Goal: Information Seeking & Learning: Find specific page/section

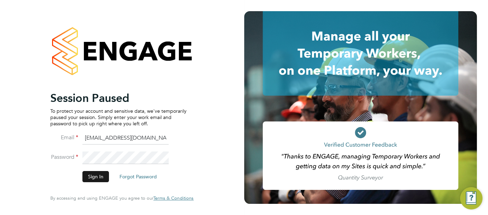
click at [100, 173] on button "Sign In" at bounding box center [95, 176] width 27 height 11
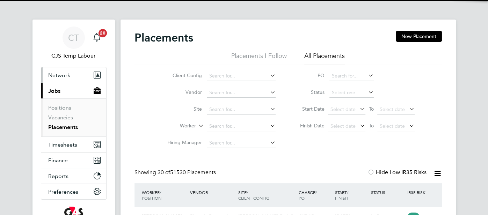
click at [58, 76] on span "Network" at bounding box center [59, 75] width 22 height 7
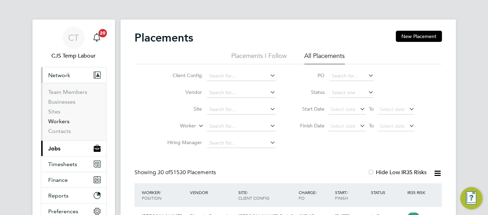
click at [63, 122] on link "Workers" at bounding box center [58, 121] width 21 height 7
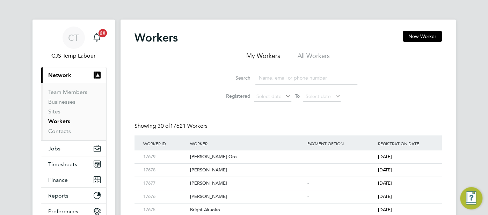
click at [311, 57] on li "All Workers" at bounding box center [314, 58] width 32 height 13
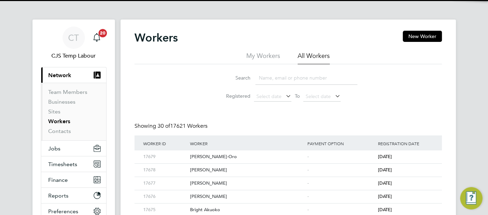
click at [290, 82] on input at bounding box center [306, 78] width 102 height 14
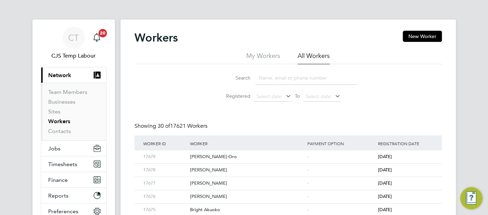
paste input "Akinola Akinfolahan"
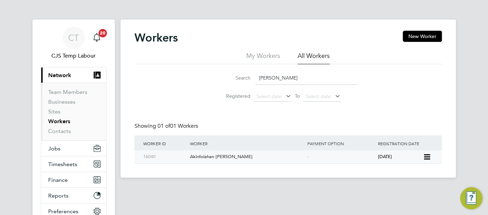
type input "Akinola Akinfolahan"
click at [337, 160] on div "-" at bounding box center [341, 157] width 71 height 13
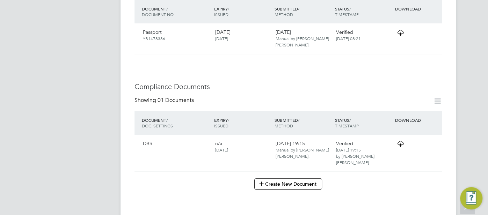
scroll to position [309, 0]
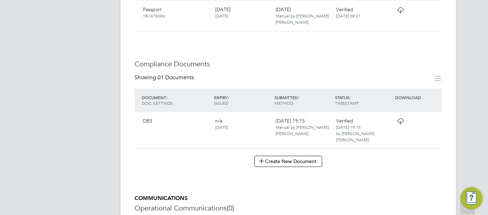
click at [402, 120] on icon at bounding box center [400, 121] width 9 height 6
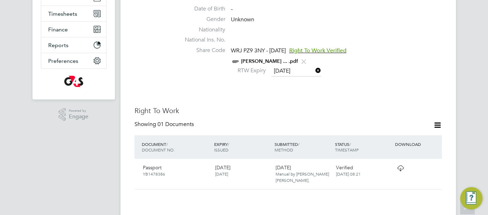
scroll to position [149, 0]
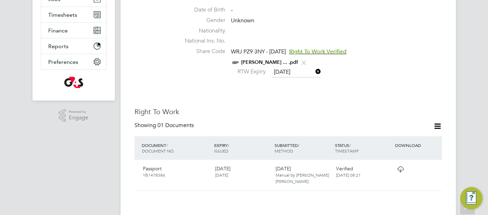
click at [283, 61] on link "AKINOLA AKINFOLAHAN ... .pdf" at bounding box center [269, 62] width 57 height 6
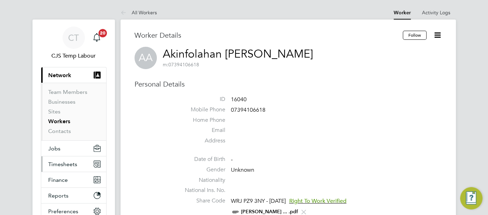
click at [64, 163] on span "Timesheets" at bounding box center [62, 164] width 29 height 7
click at [68, 163] on span "Timesheets" at bounding box center [62, 164] width 29 height 7
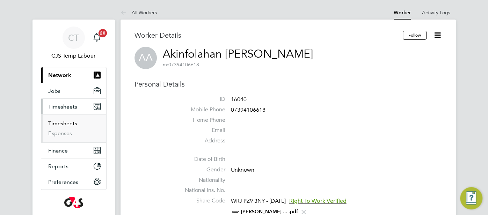
click at [69, 125] on link "Timesheets" at bounding box center [62, 123] width 29 height 7
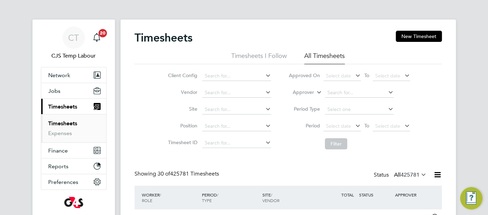
click at [315, 91] on icon at bounding box center [315, 90] width 0 height 6
drag, startPoint x: 306, startPoint y: 100, endPoint x: 316, endPoint y: 98, distance: 10.8
click at [307, 100] on li "Worker" at bounding box center [297, 100] width 34 height 9
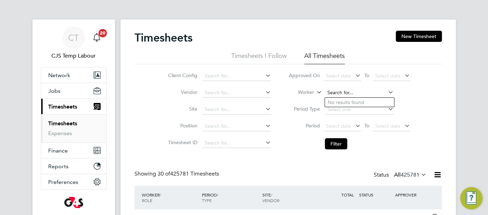
click at [333, 94] on input at bounding box center [359, 93] width 69 height 10
paste input "Akinola Akinfolahan"
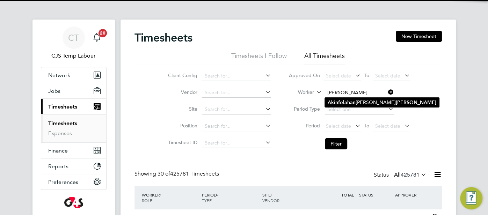
click at [341, 104] on b "Akinfolahan" at bounding box center [342, 103] width 28 height 6
type input "Akinfolahan Akanji Akinola"
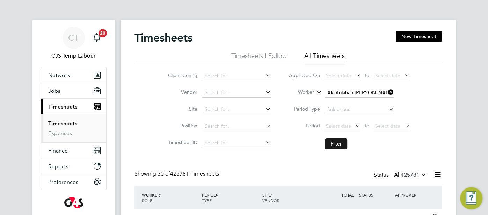
click at [336, 140] on button "Filter" at bounding box center [336, 143] width 22 height 11
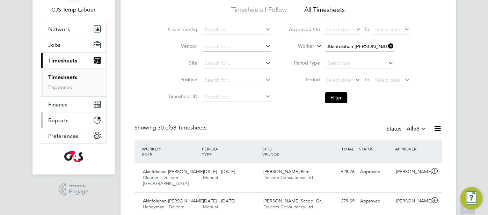
scroll to position [2, 0]
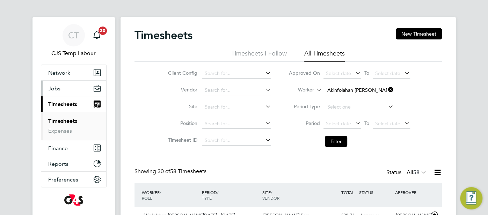
click at [55, 88] on span "Jobs" at bounding box center [54, 88] width 12 height 7
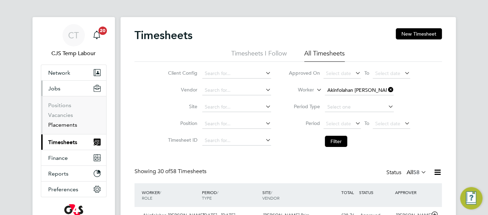
click at [61, 125] on link "Placements" at bounding box center [62, 125] width 29 height 7
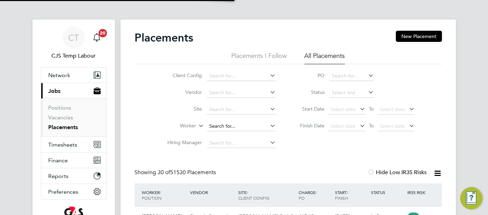
click at [225, 124] on input at bounding box center [241, 127] width 69 height 10
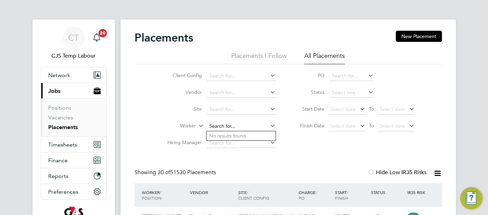
paste input "BADIYA ROTIMI"
click at [244, 136] on li "Rotimi Badiya" at bounding box center [240, 135] width 69 height 9
type input "Rotimi Badiya"
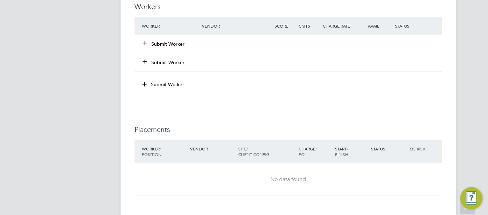
scroll to position [884, 0]
